Goal: Task Accomplishment & Management: Manage account settings

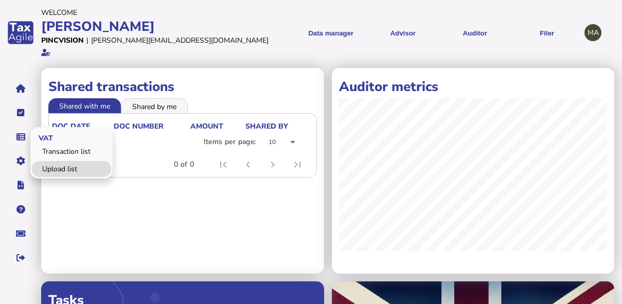
click at [61, 161] on link "Upload list" at bounding box center [71, 169] width 79 height 16
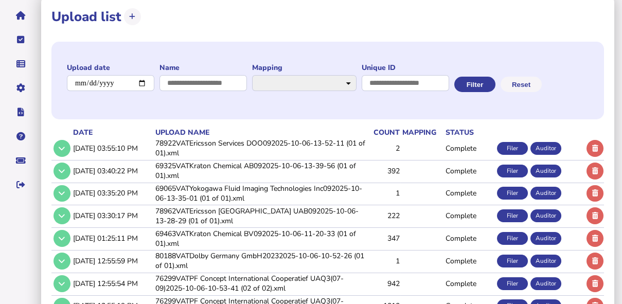
scroll to position [165, 0]
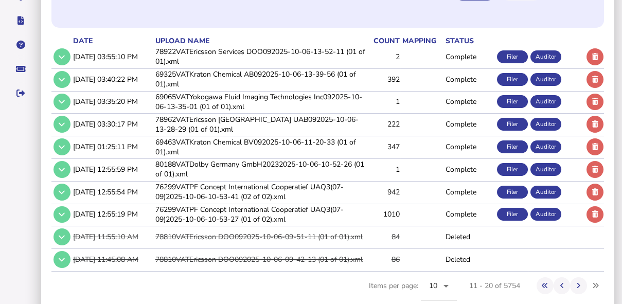
click at [236, 203] on td "Filings BG VAT Return (DEKLAR) 09-2025 IT Annual VAT Return (Annual return) 202…" at bounding box center [327, 204] width 553 height 2
click at [240, 181] on td "76299VATPF Concept International Cooperatief UAQ3(07-09)2025-10-06-10-53-41 (02…" at bounding box center [259, 191] width 213 height 21
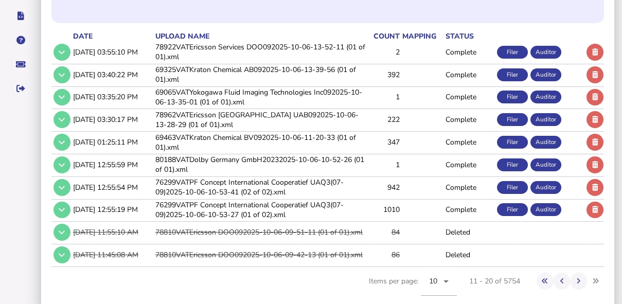
scroll to position [171, 0]
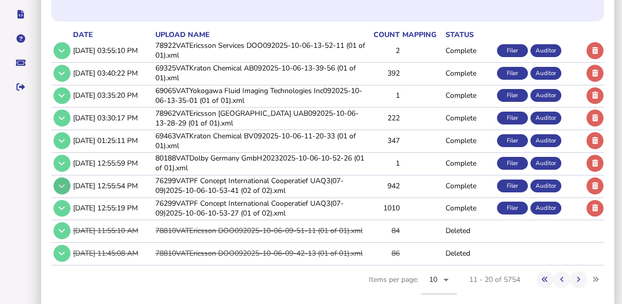
click at [66, 178] on button at bounding box center [62, 186] width 17 height 17
click at [64, 183] on icon at bounding box center [62, 186] width 6 height 7
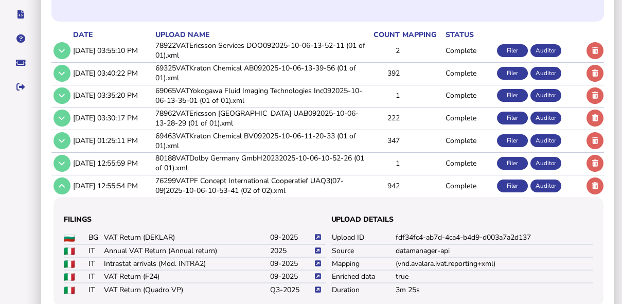
scroll to position [253, 0]
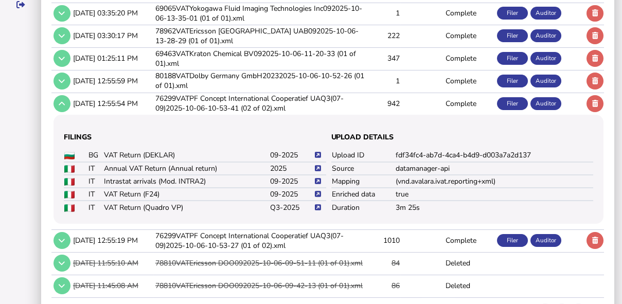
click at [320, 191] on icon at bounding box center [318, 194] width 6 height 7
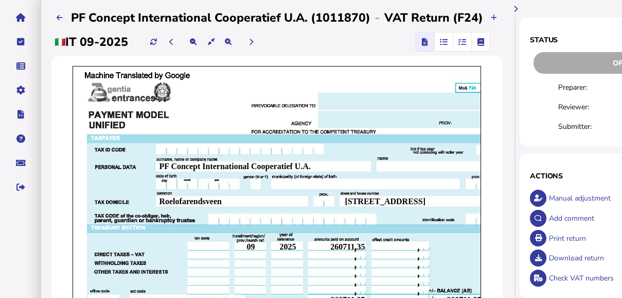
scroll to position [41, 0]
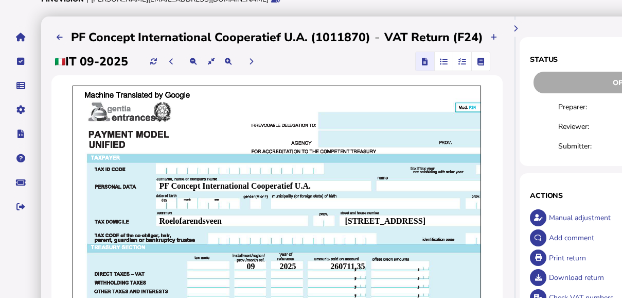
click at [458, 62] on icon "button" at bounding box center [462, 61] width 8 height 1
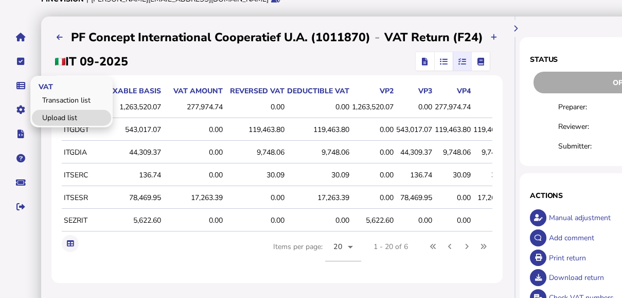
click at [51, 115] on link "Upload list" at bounding box center [71, 118] width 79 height 16
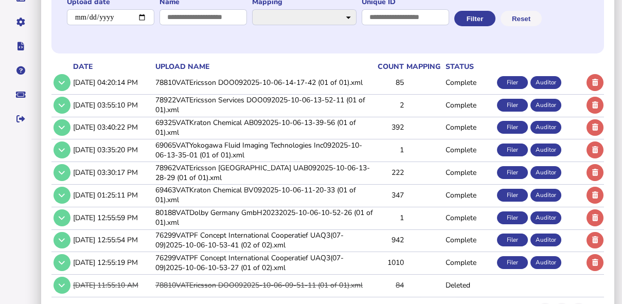
scroll to position [171, 0]
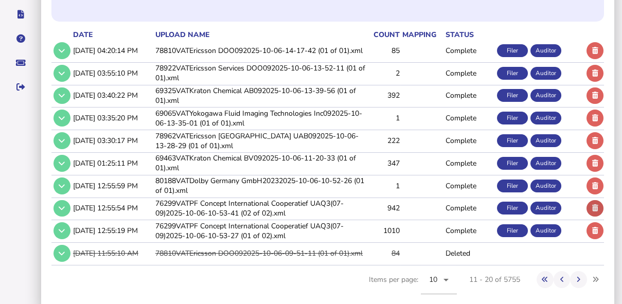
click at [600, 200] on button at bounding box center [595, 208] width 17 height 17
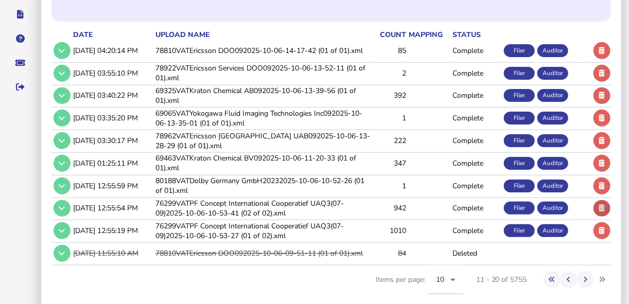
click at [603, 205] on icon at bounding box center [602, 208] width 6 height 7
click at [599, 228] on icon at bounding box center [602, 231] width 6 height 7
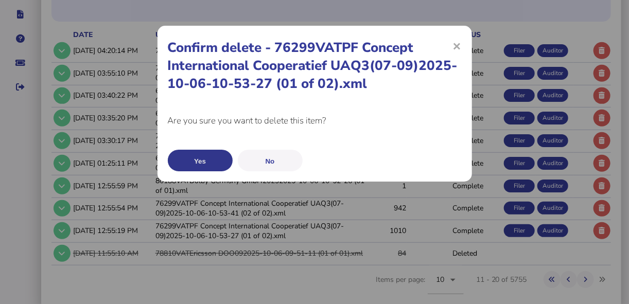
click at [206, 155] on button "Yes" at bounding box center [200, 161] width 65 height 22
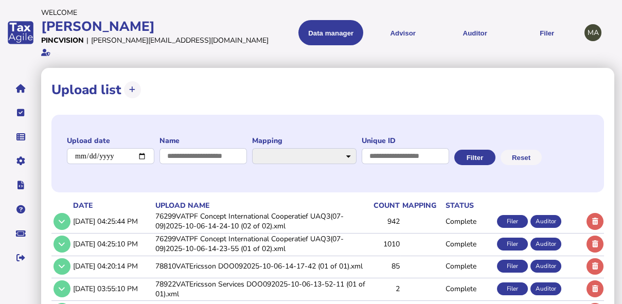
click at [220, 211] on td "76299VATPF Concept International Cooperatief UAQ3(07-09)2025-10-06-14-24-10 (02…" at bounding box center [259, 221] width 213 height 21
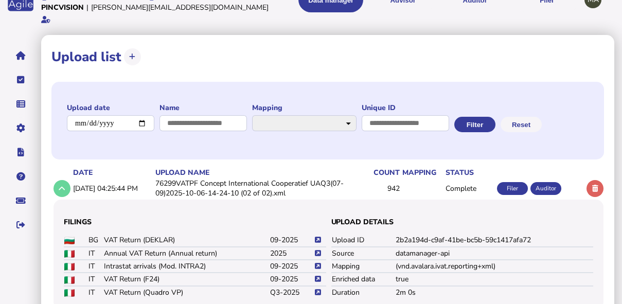
scroll to position [82, 0]
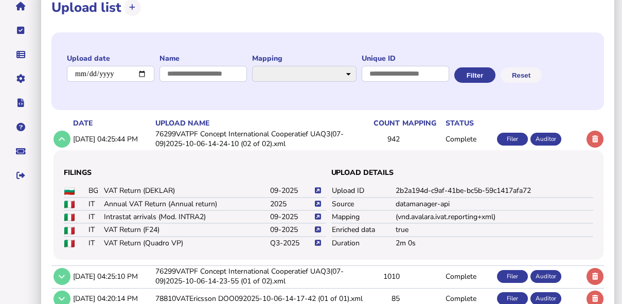
click at [317, 226] on icon at bounding box center [318, 229] width 6 height 7
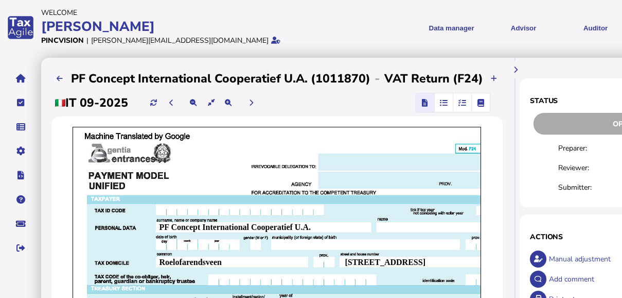
click at [458, 102] on icon "button" at bounding box center [462, 102] width 8 height 1
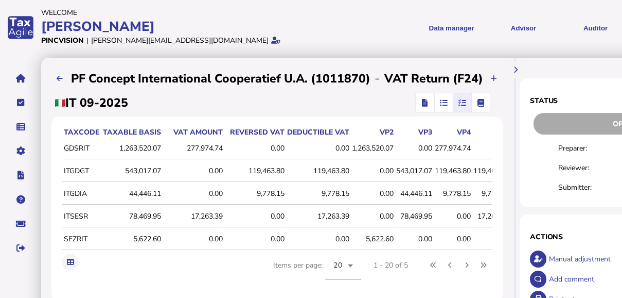
click at [427, 100] on span "button" at bounding box center [424, 102] width 15 height 19
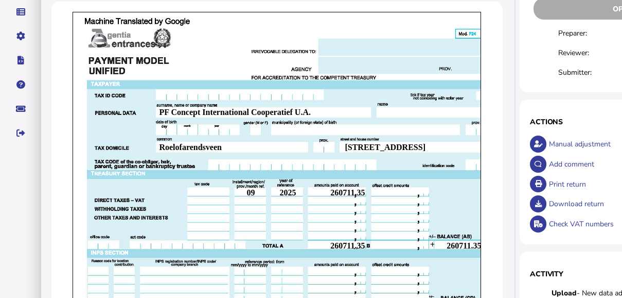
scroll to position [41, 0]
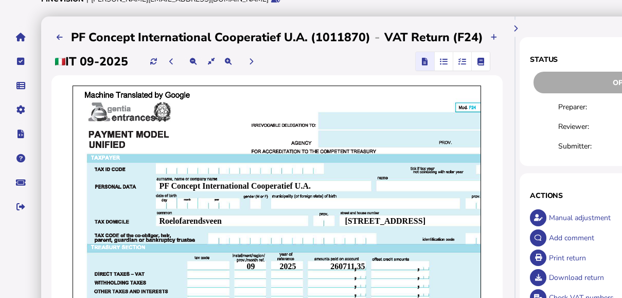
click at [552, 255] on div "Print return" at bounding box center [631, 258] width 169 height 20
